Goal: Find specific page/section: Find specific page/section

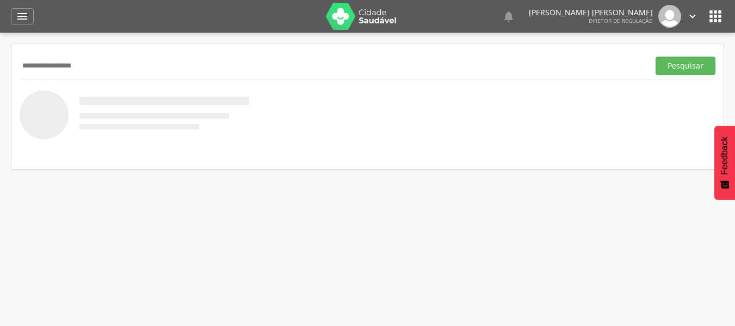
click at [655, 57] on button "Pesquisar" at bounding box center [685, 66] width 60 height 18
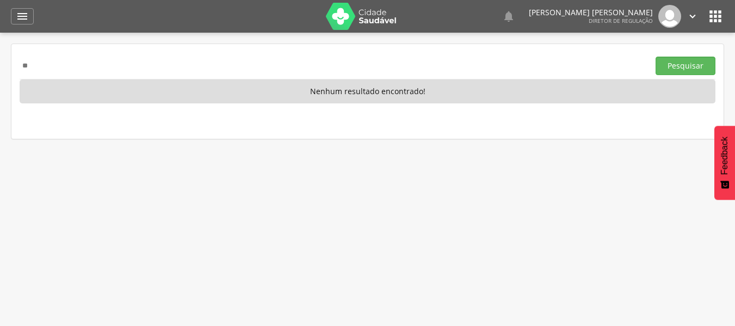
type input "*"
click at [655, 57] on button "Pesquisar" at bounding box center [685, 66] width 60 height 18
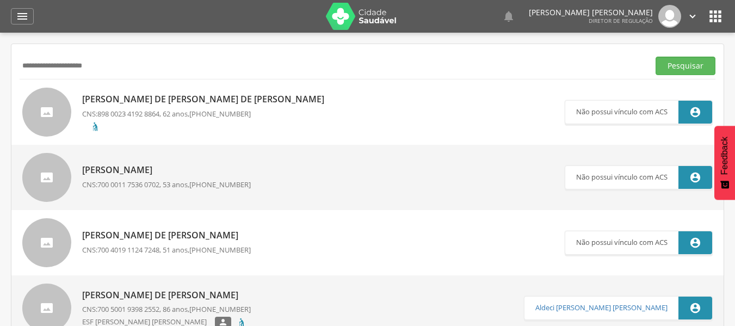
click at [114, 63] on input "**********" at bounding box center [332, 66] width 625 height 18
click at [655, 57] on button "Pesquisar" at bounding box center [685, 66] width 60 height 18
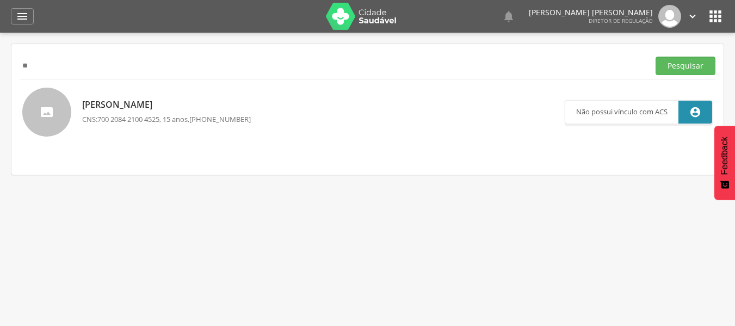
type input "*"
click at [92, 80] on div "[PERSON_NAME] CNS: 700 2084 2100 4525 , 15 anos, [PHONE_NUMBER]  Não possui ví…" at bounding box center [367, 111] width 712 height 65
click at [71, 67] on input "text" at bounding box center [332, 66] width 625 height 18
click at [718, 11] on icon "" at bounding box center [714, 16] width 17 height 17
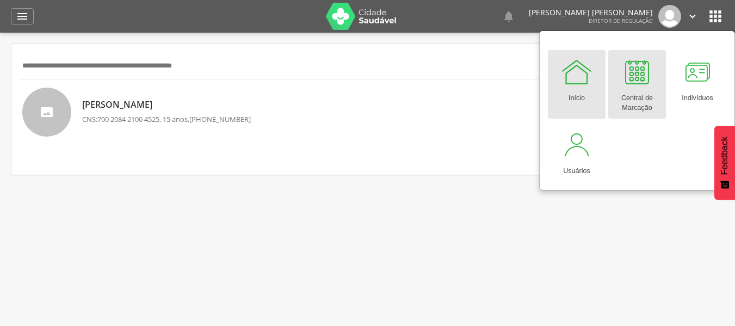
click at [628, 77] on div at bounding box center [636, 71] width 33 height 33
